Goal: Information Seeking & Learning: Learn about a topic

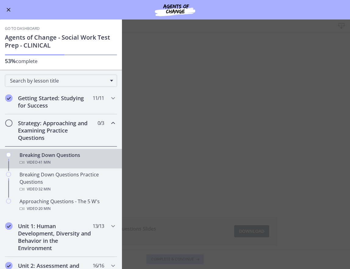
click at [263, 77] on main "Breaking Down Questions Download Enable fullscreen Breaking Down Questions Slid…" at bounding box center [175, 145] width 350 height 250
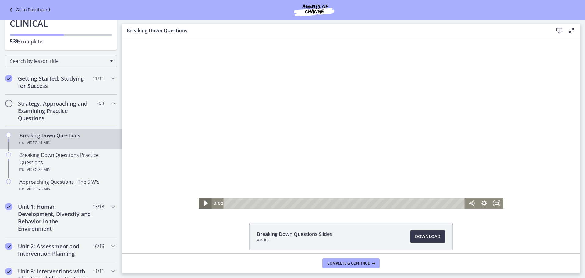
click at [200, 202] on icon "Play Video" at bounding box center [205, 203] width 15 height 13
click at [350, 203] on div "Playbar" at bounding box center [403, 203] width 4 height 4
click at [350, 204] on div "30:13" at bounding box center [346, 203] width 234 height 11
click at [350, 204] on div "Playbar" at bounding box center [401, 203] width 4 height 4
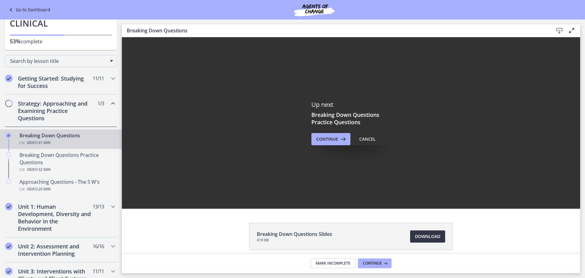
click at [350, 234] on span "Download Opens in a new window" at bounding box center [427, 236] width 25 height 7
click at [350, 236] on span "Download Opens in a new window" at bounding box center [427, 236] width 25 height 7
click at [350, 264] on span "Continue" at bounding box center [372, 263] width 19 height 5
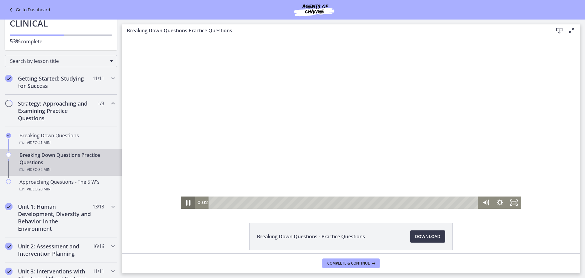
click at [186, 201] on icon "Pause" at bounding box center [188, 202] width 17 height 15
